Goal: Information Seeking & Learning: Learn about a topic

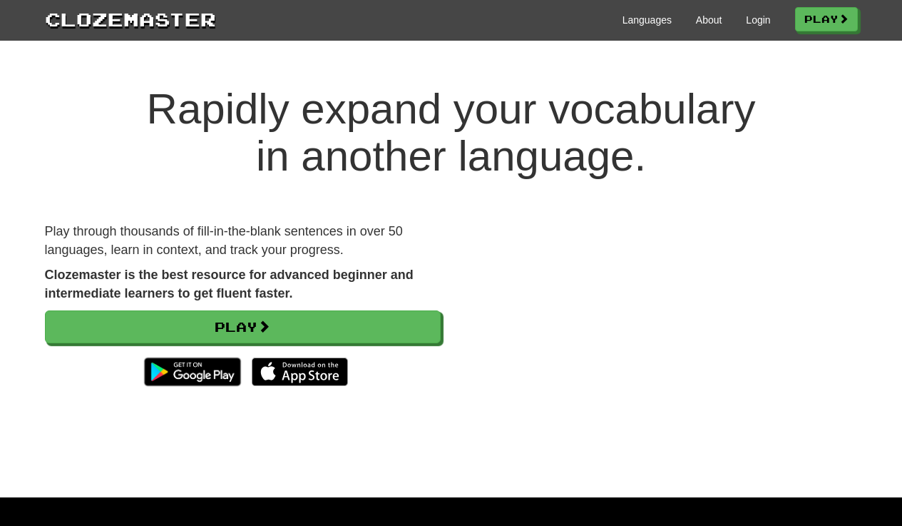
click at [351, 306] on div "Play through thousands of fill-in-the-blank sentences in over 50 languages, lea…" at bounding box center [242, 315] width 417 height 185
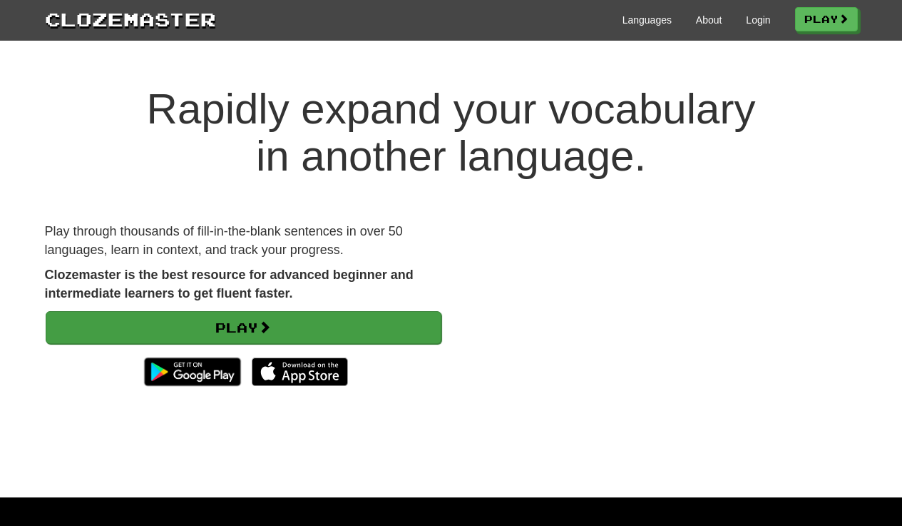
click at [352, 317] on link "Play" at bounding box center [244, 327] width 396 height 33
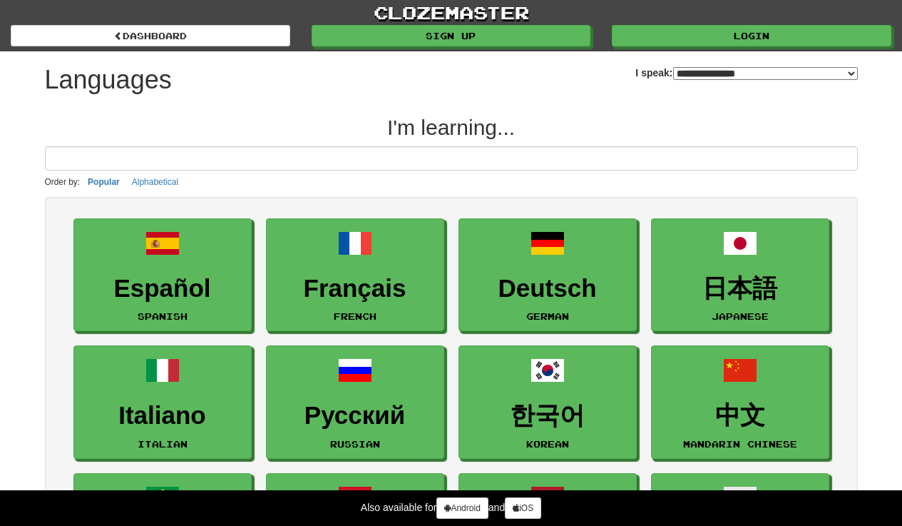
select select "*******"
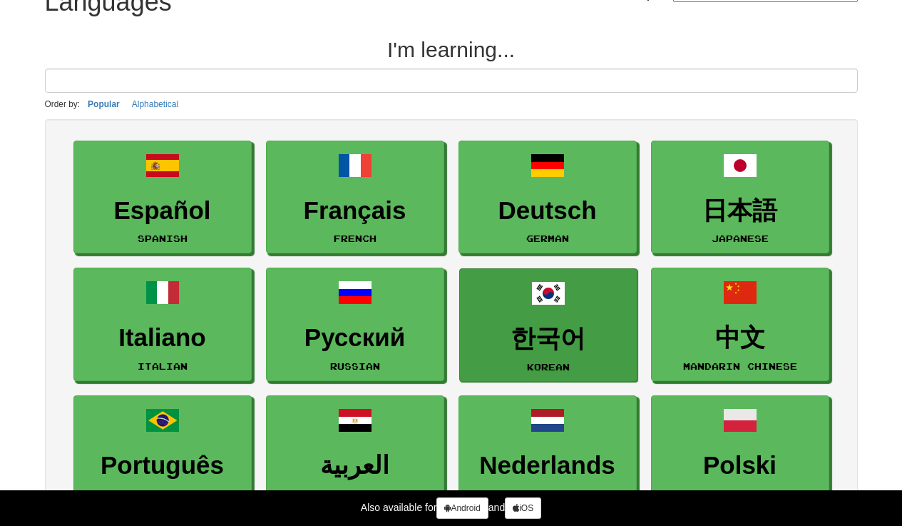
scroll to position [78, 0]
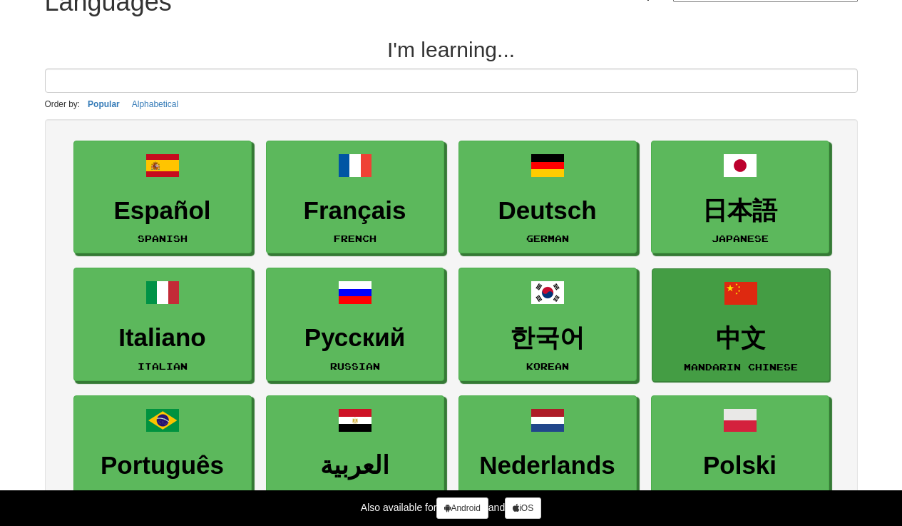
click at [688, 315] on link "中文 Mandarin Chinese" at bounding box center [741, 324] width 178 height 113
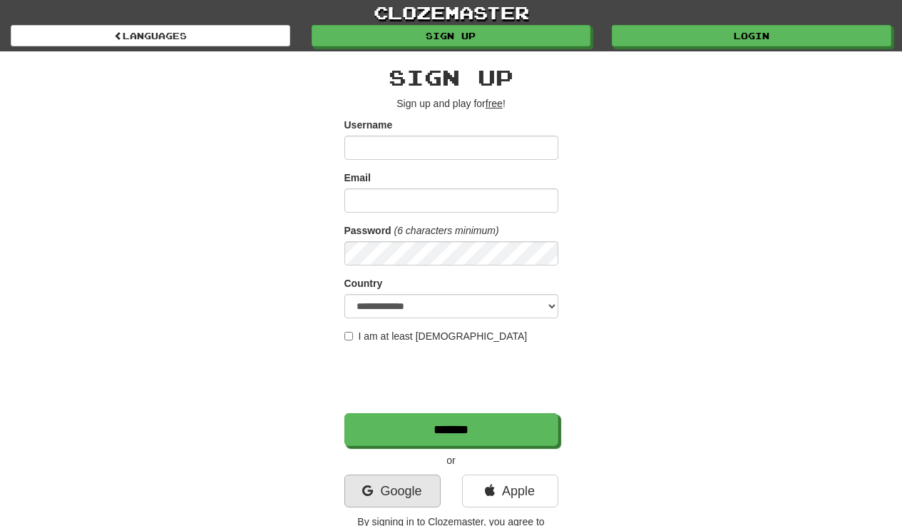
click at [405, 483] on link "Google" at bounding box center [393, 490] width 96 height 33
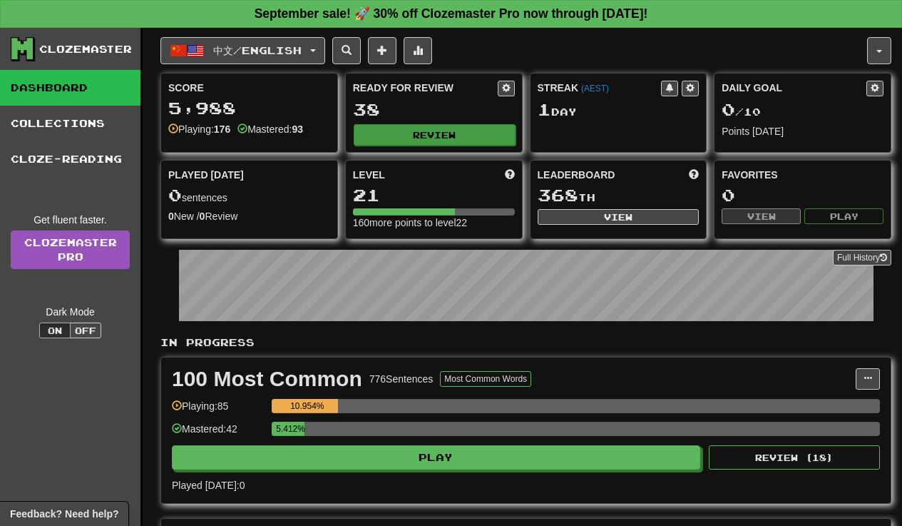
click at [429, 142] on button "Review" at bounding box center [435, 134] width 162 height 21
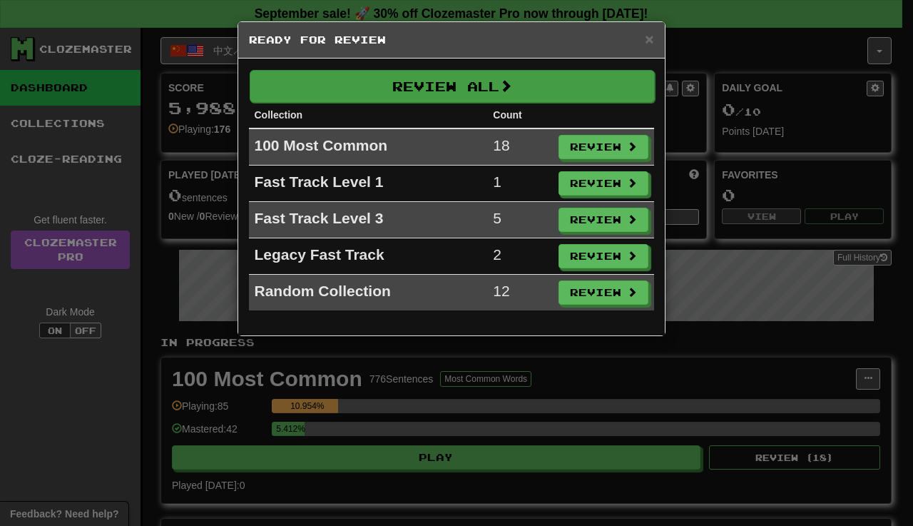
click at [415, 76] on button "Review All" at bounding box center [452, 86] width 405 height 33
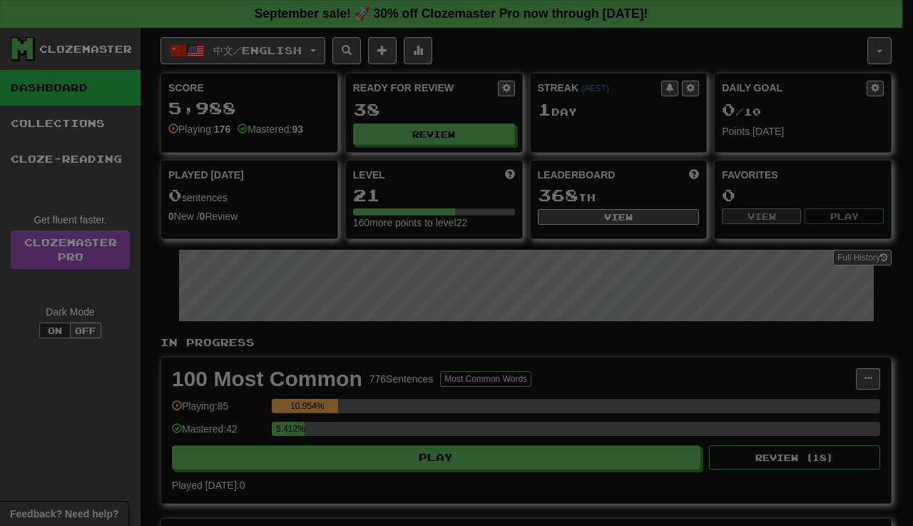
select select "**"
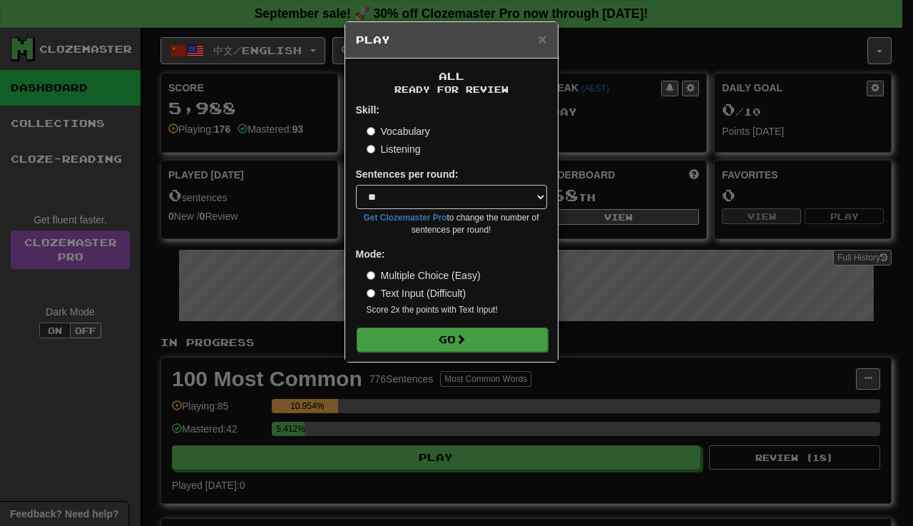
click at [486, 349] on button "Go" at bounding box center [452, 339] width 191 height 24
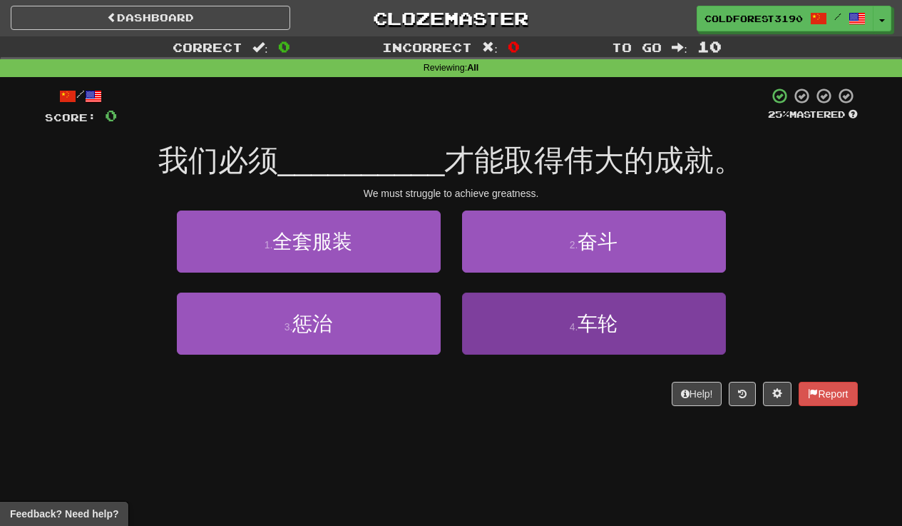
click at [607, 339] on button "4 . 车轮" at bounding box center [594, 323] width 264 height 62
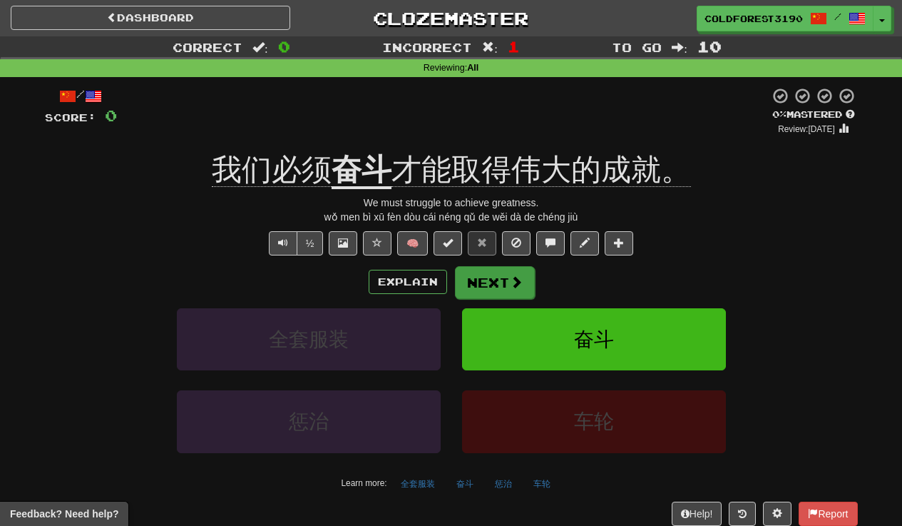
click at [486, 288] on button "Next" at bounding box center [495, 282] width 80 height 33
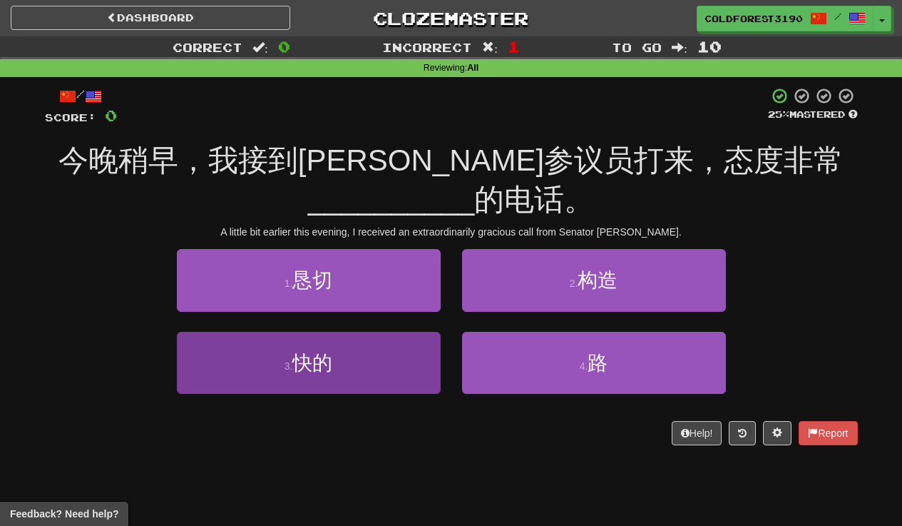
click at [384, 332] on button "3 . 快的" at bounding box center [309, 363] width 264 height 62
